Goal: Transaction & Acquisition: Purchase product/service

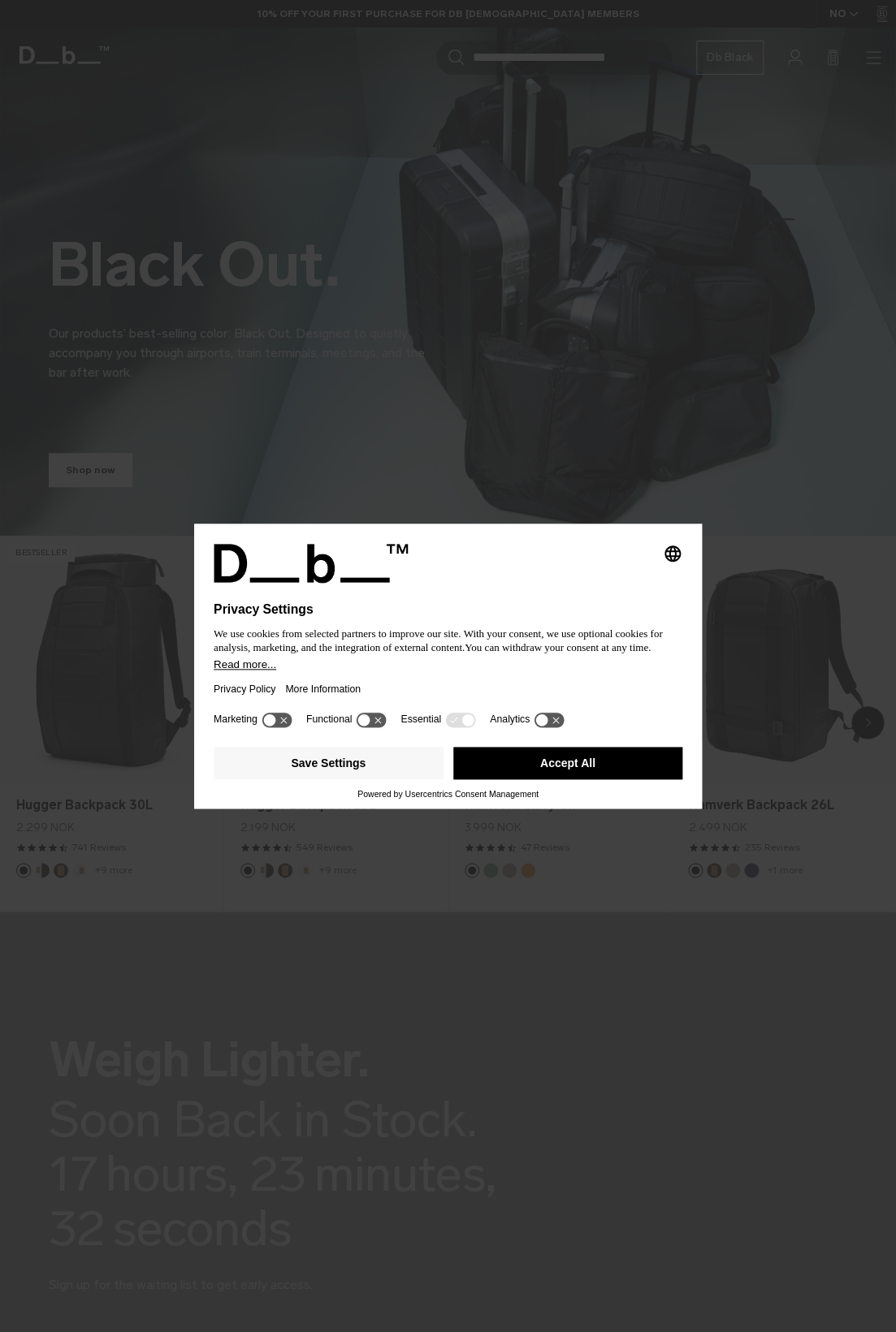
click at [617, 770] on button "Accept All" at bounding box center [568, 764] width 230 height 33
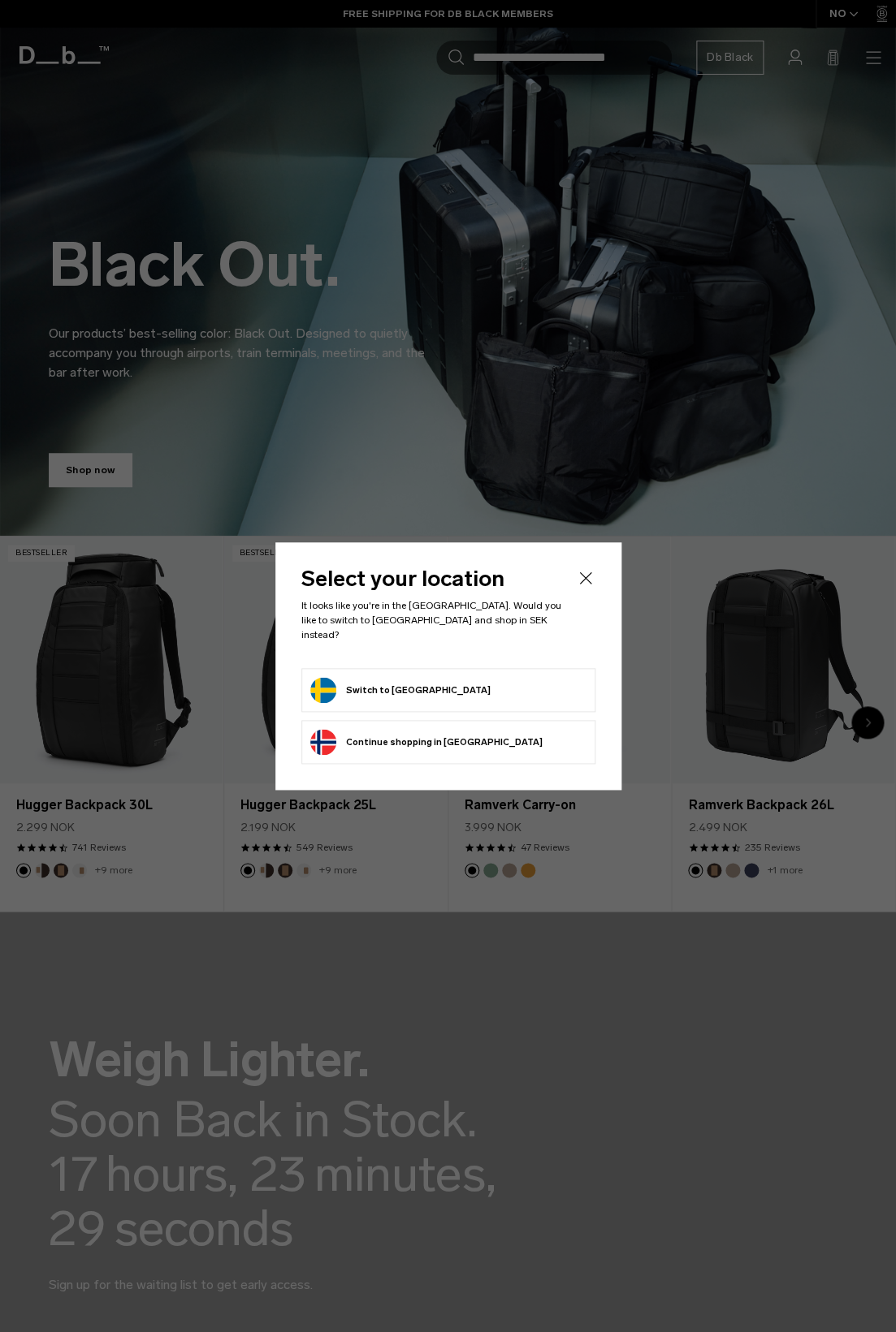
click at [494, 683] on form "Switch to Sweden" at bounding box center [448, 690] width 276 height 26
click at [399, 690] on button "Switch to Sweden" at bounding box center [401, 690] width 181 height 26
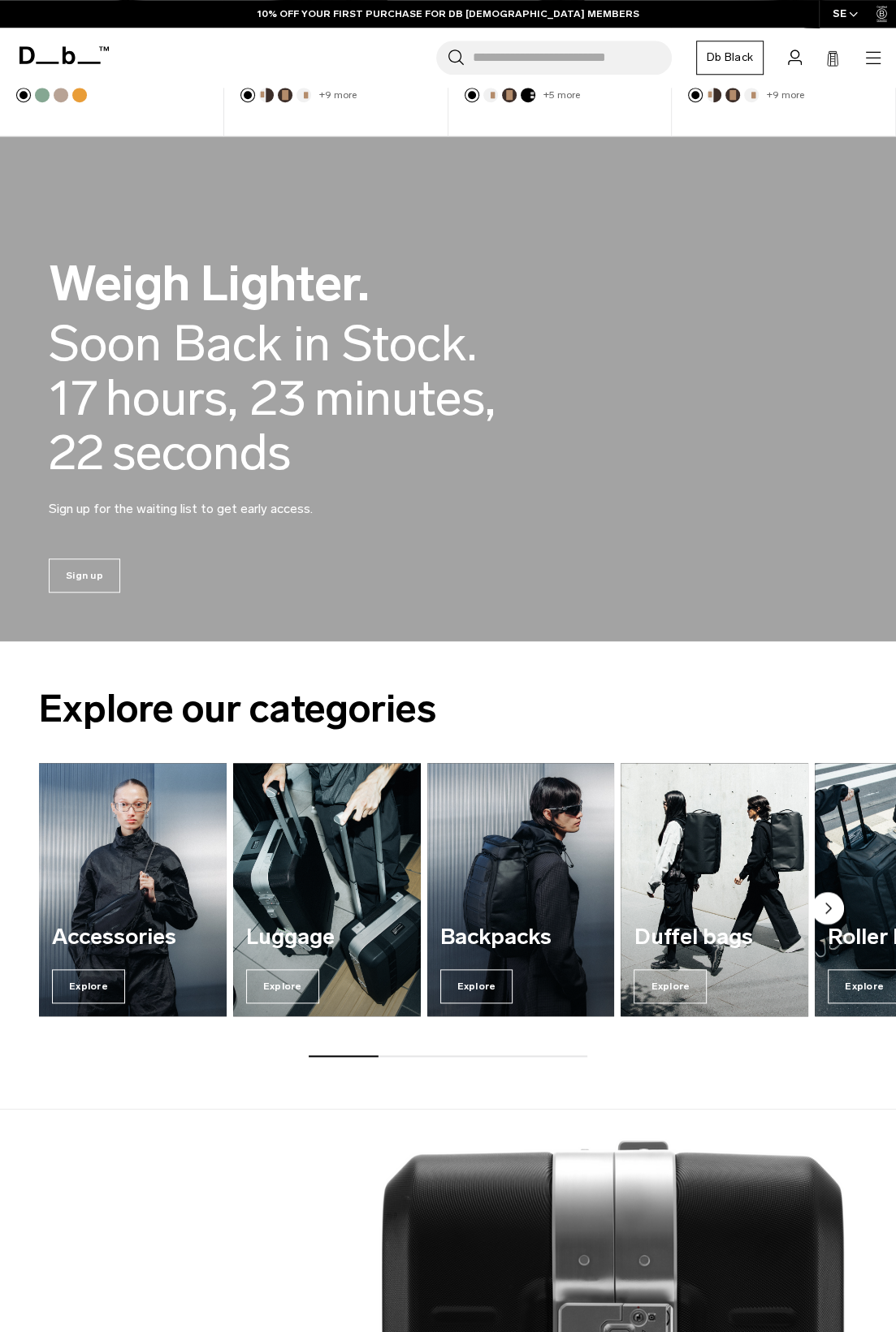
scroll to position [812, 0]
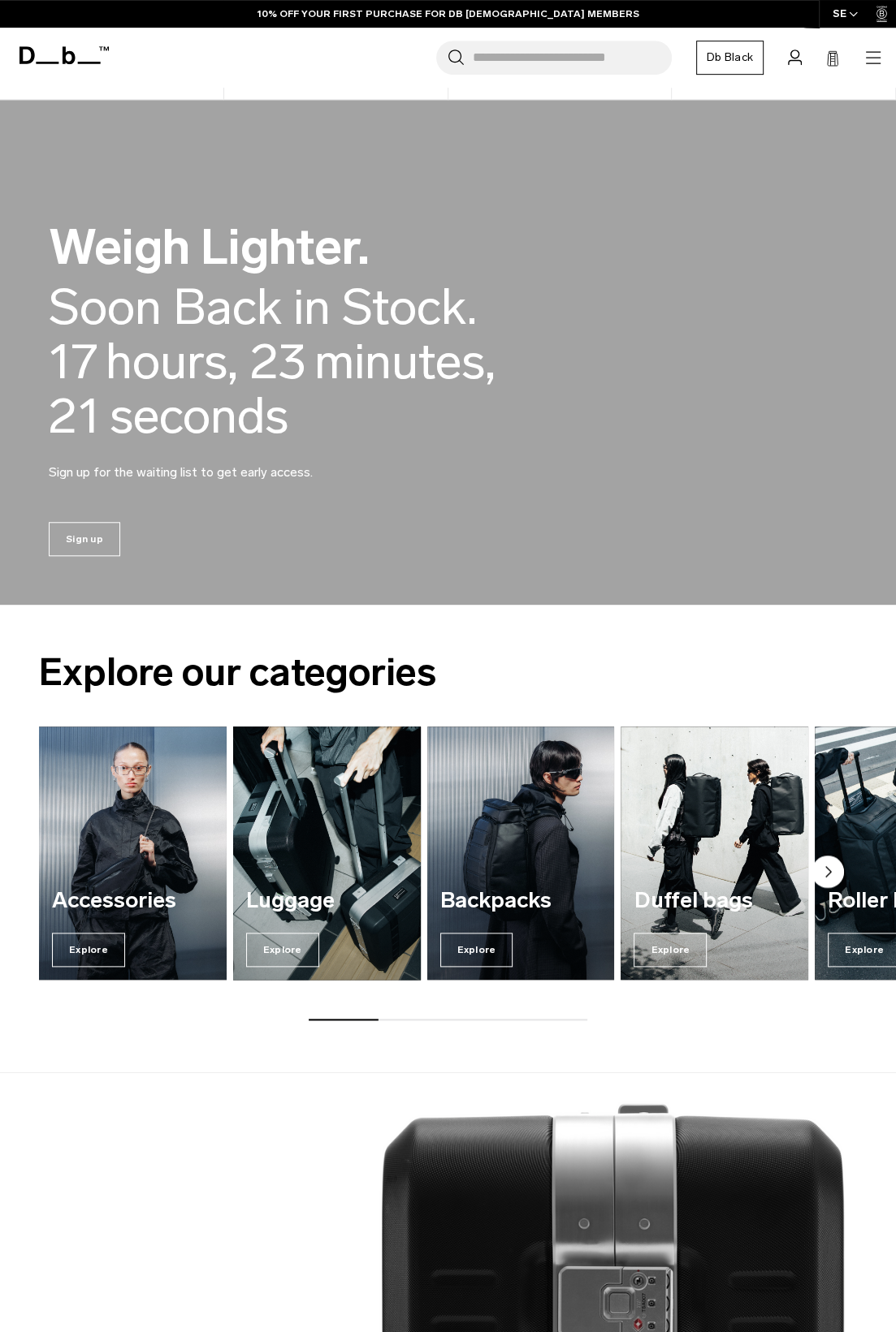
click at [328, 889] on h3 "Luggage" at bounding box center [327, 900] width 161 height 25
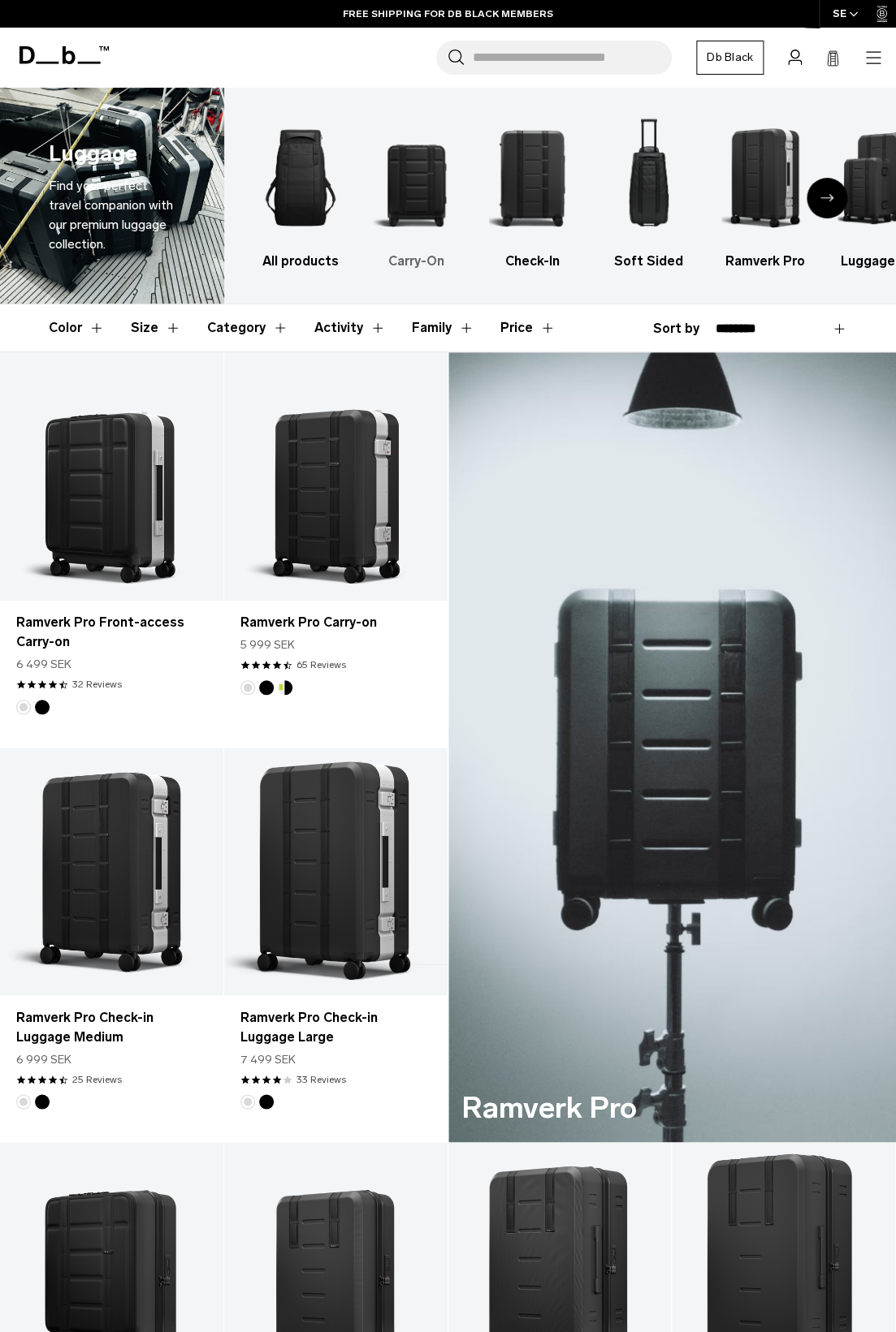
click at [424, 224] on img "2 / 6" at bounding box center [416, 178] width 88 height 131
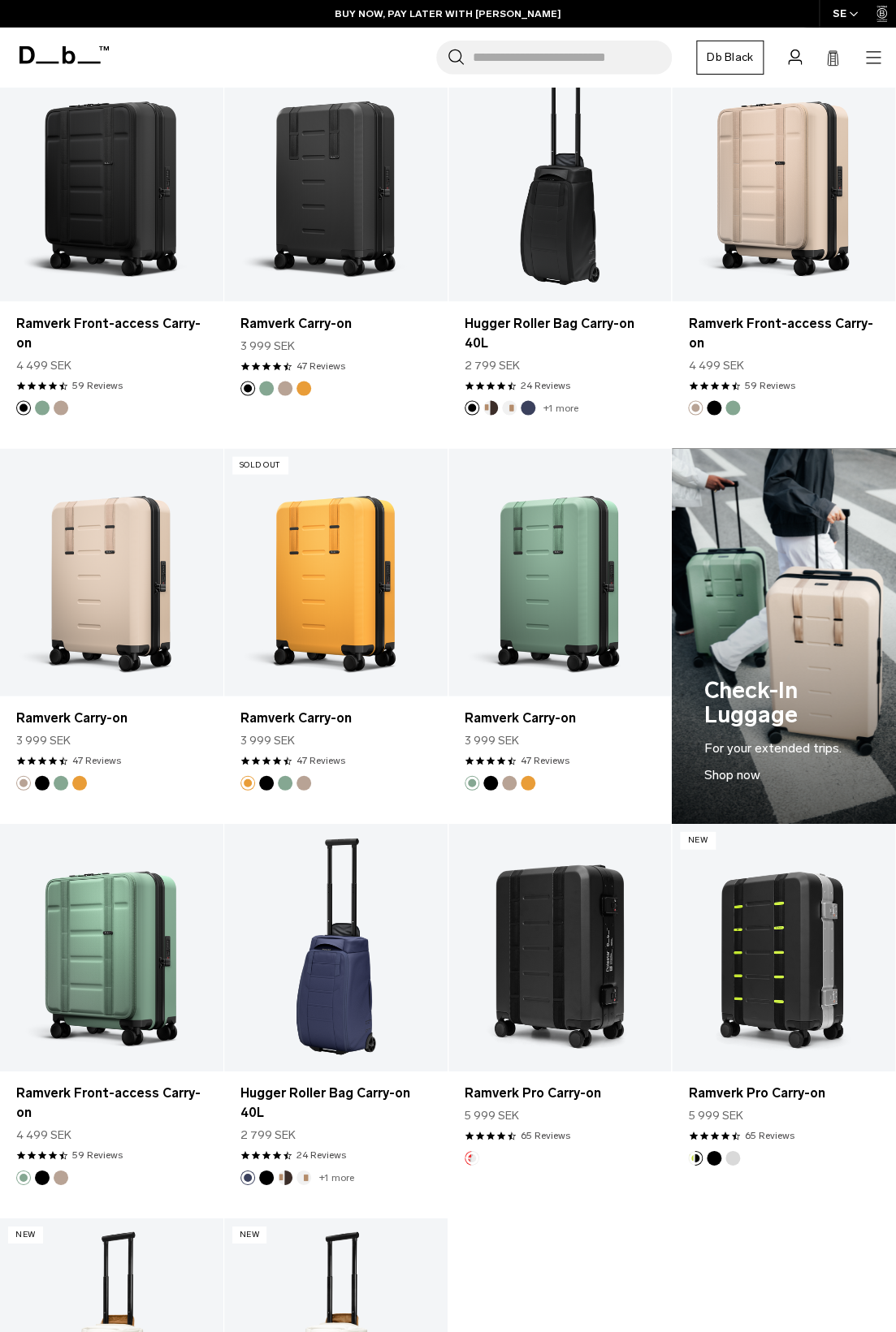
scroll to position [688, 0]
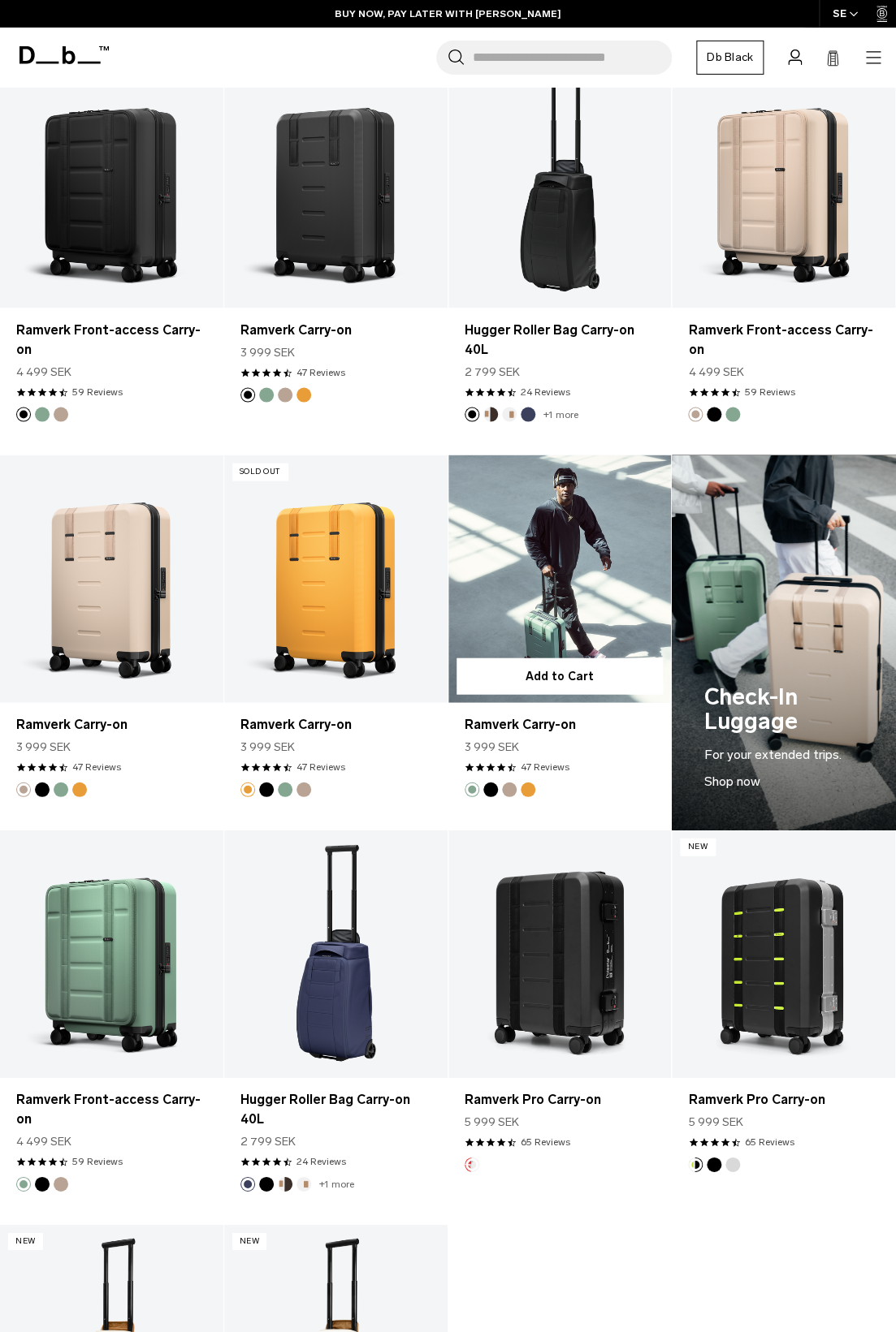
click at [575, 624] on link "Ramverk Carry-on" at bounding box center [559, 578] width 224 height 247
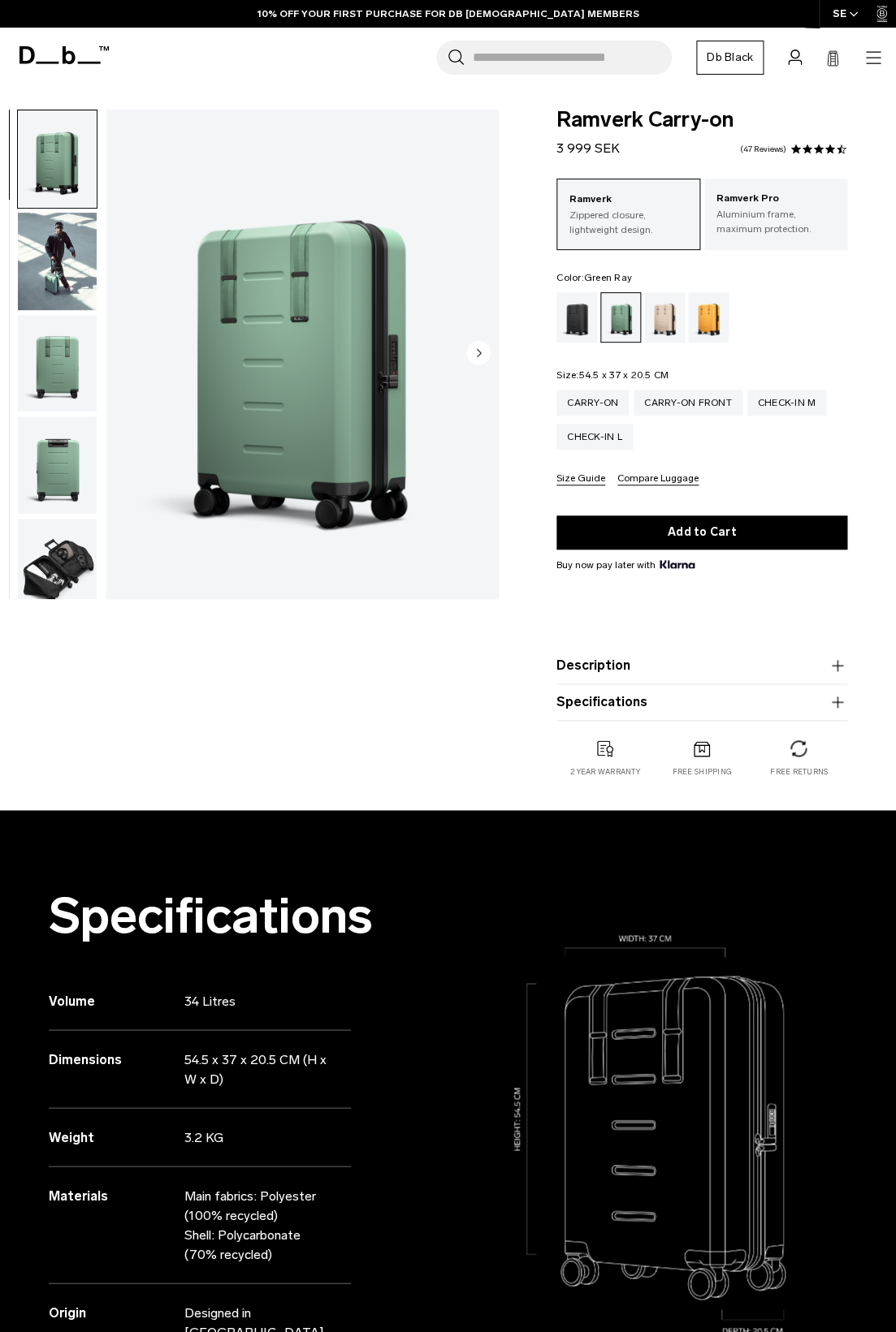
click at [50, 567] on img "button" at bounding box center [57, 567] width 78 height 98
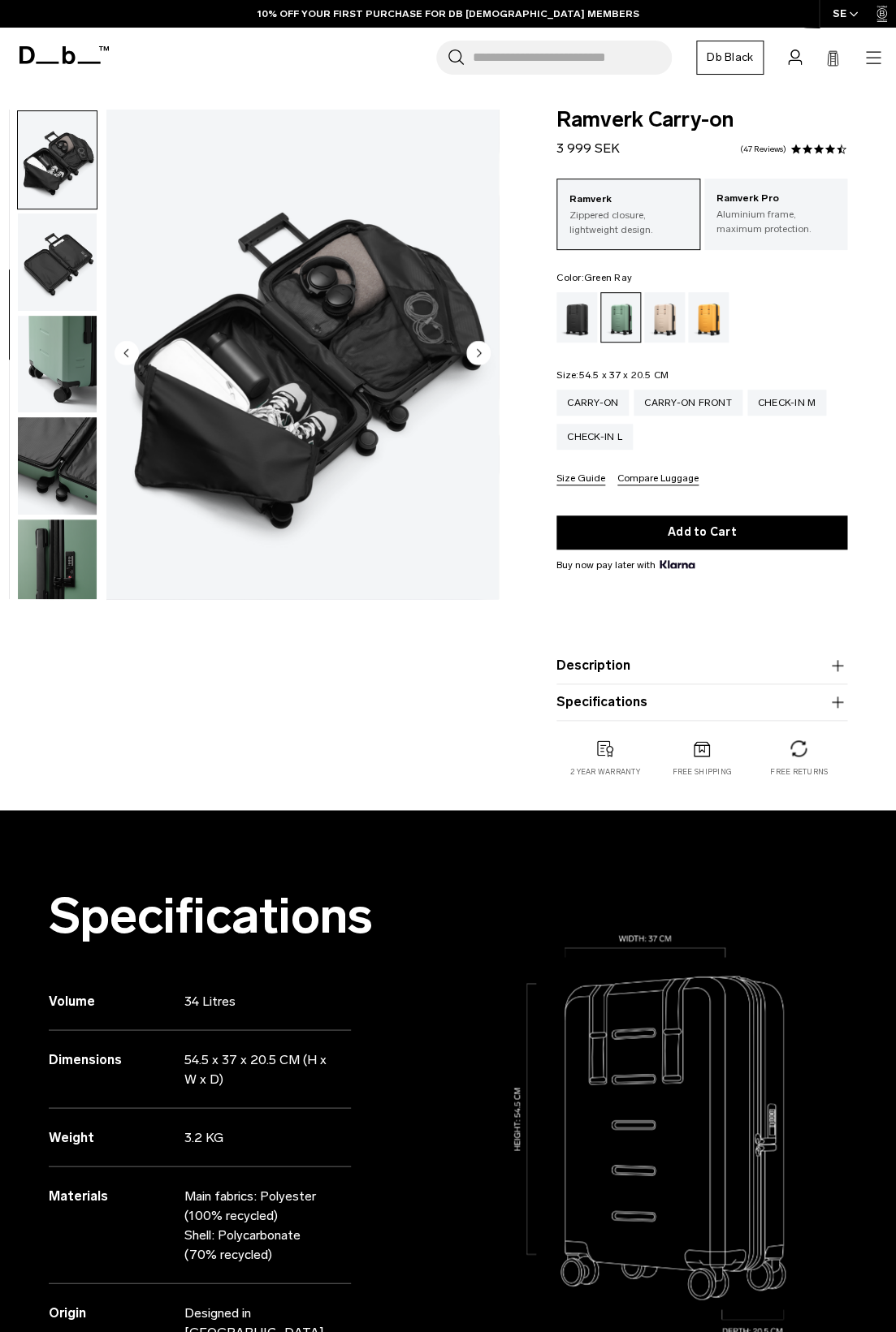
scroll to position [409, 0]
click at [690, 393] on div "Carry-on Front" at bounding box center [687, 402] width 109 height 26
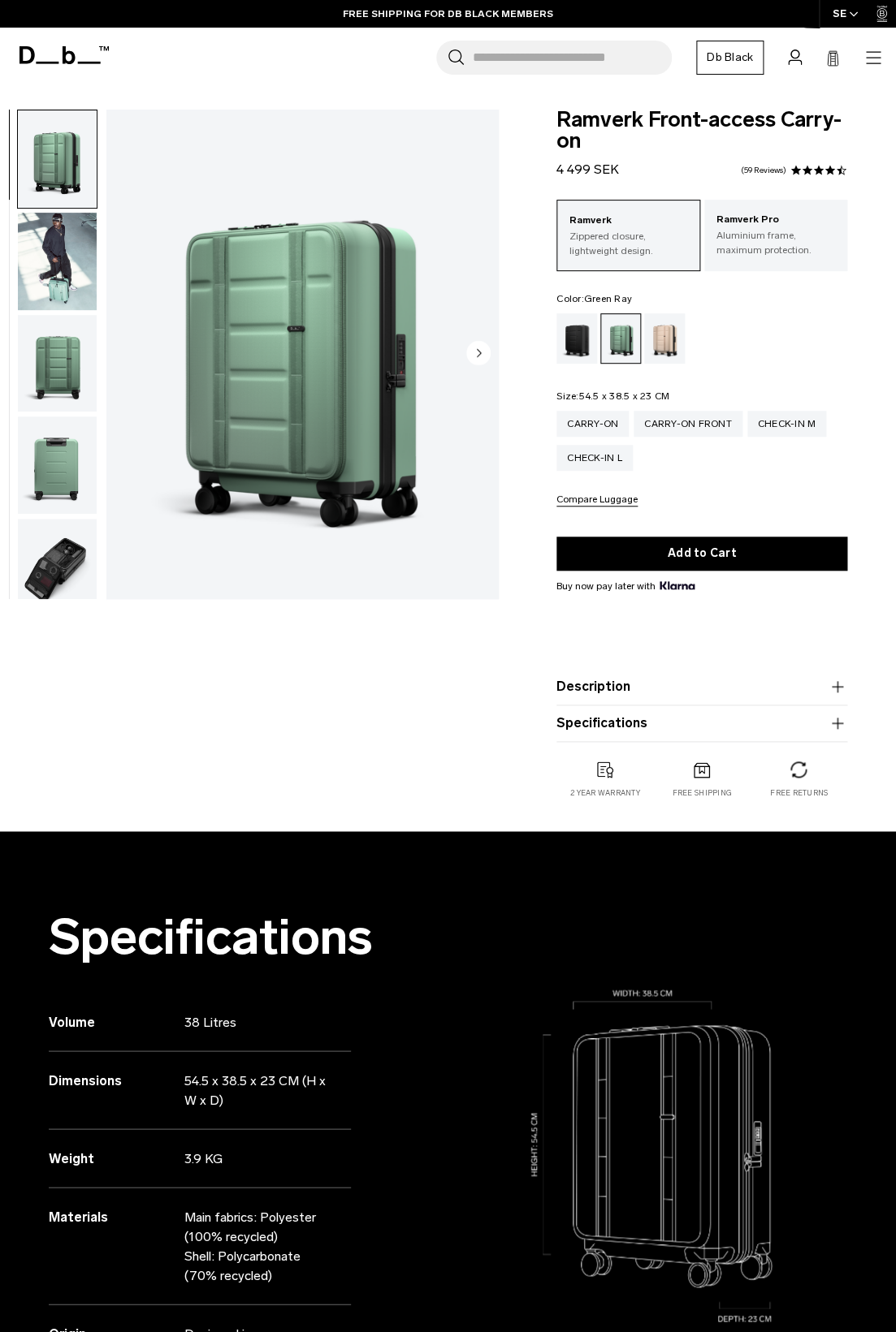
click at [55, 571] on img "button" at bounding box center [57, 567] width 78 height 98
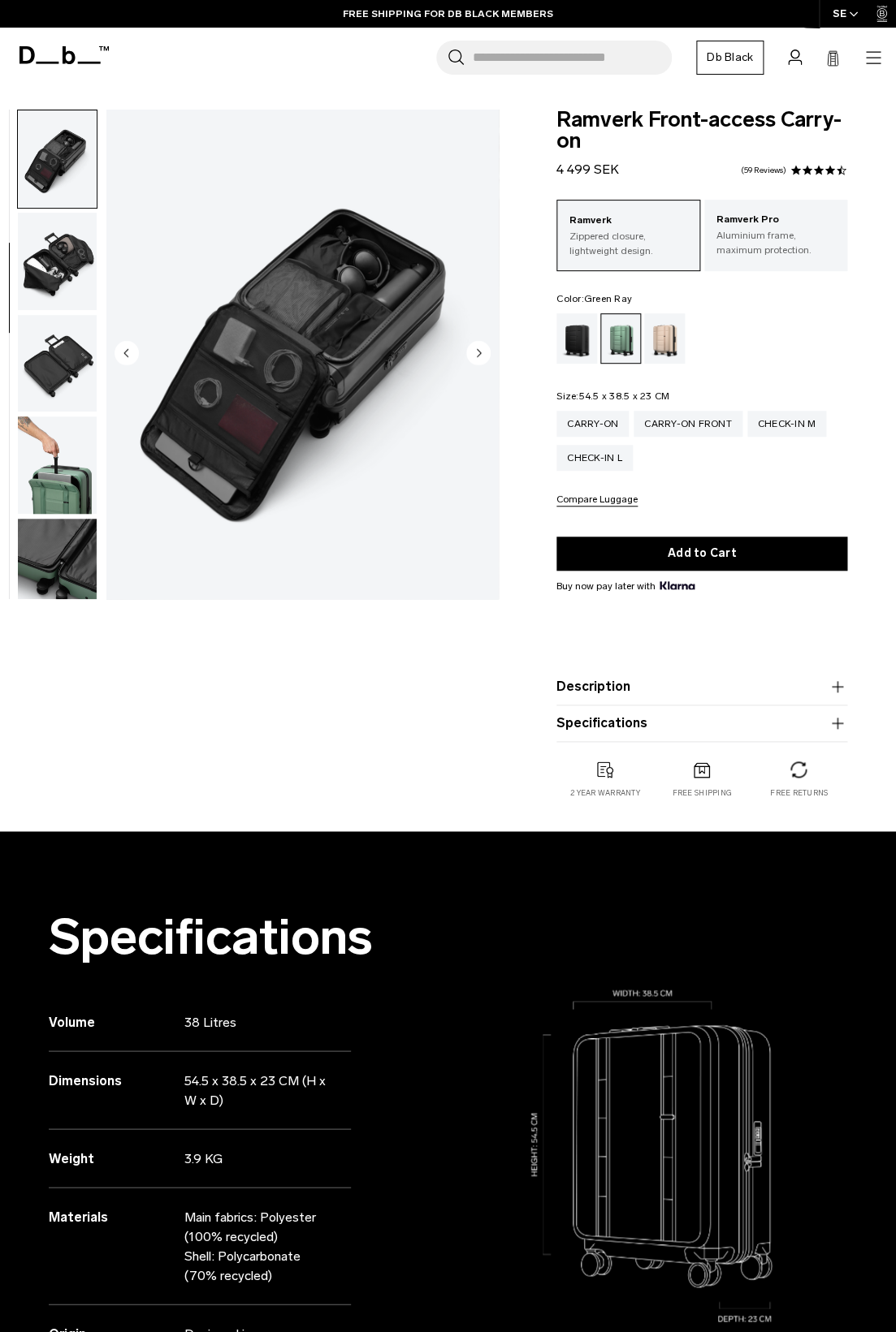
scroll to position [410, 0]
click at [800, 427] on div "Check-in M" at bounding box center [787, 423] width 79 height 26
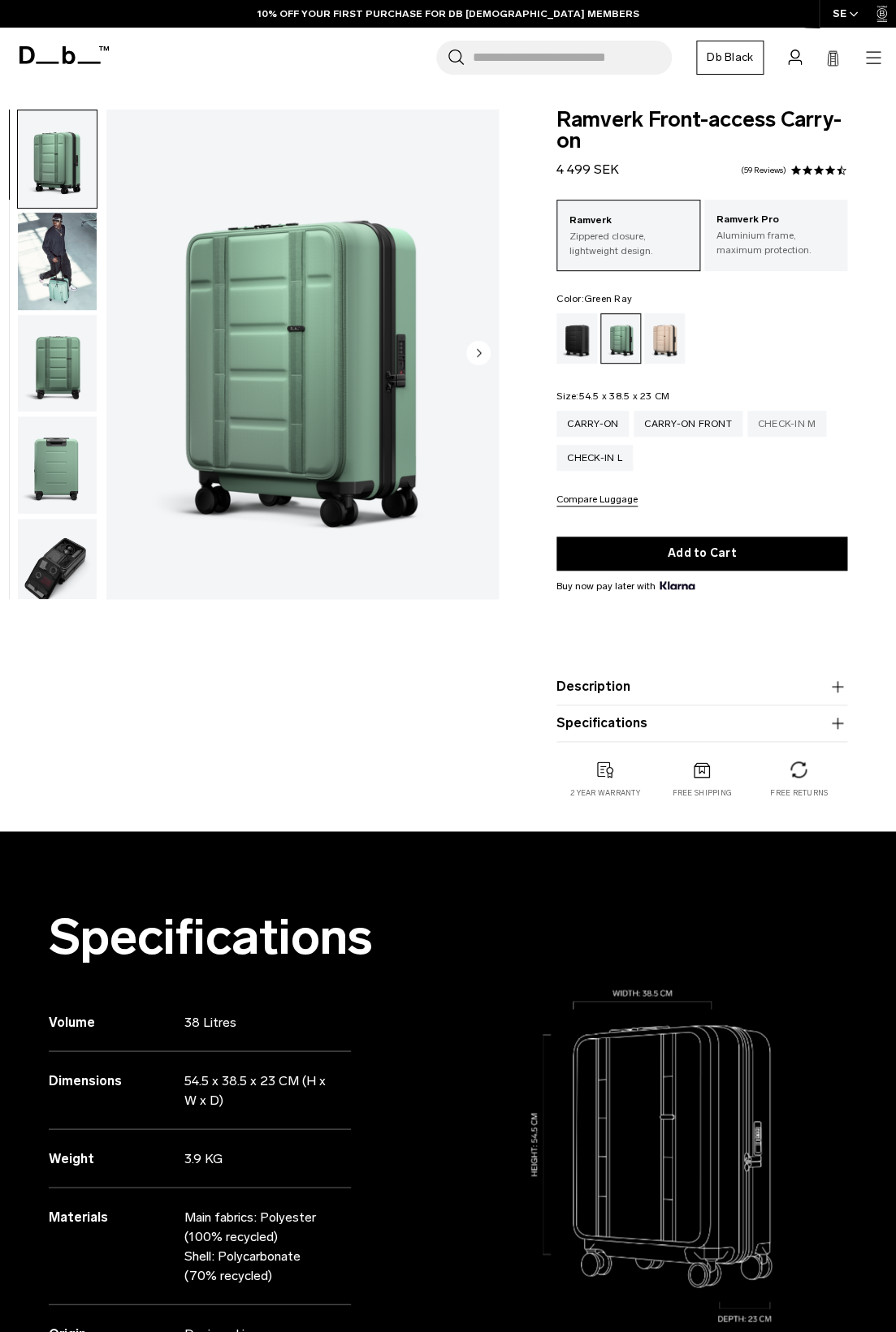
click at [827, 437] on div "Check-in M" at bounding box center [787, 423] width 79 height 26
